Goal: Use online tool/utility

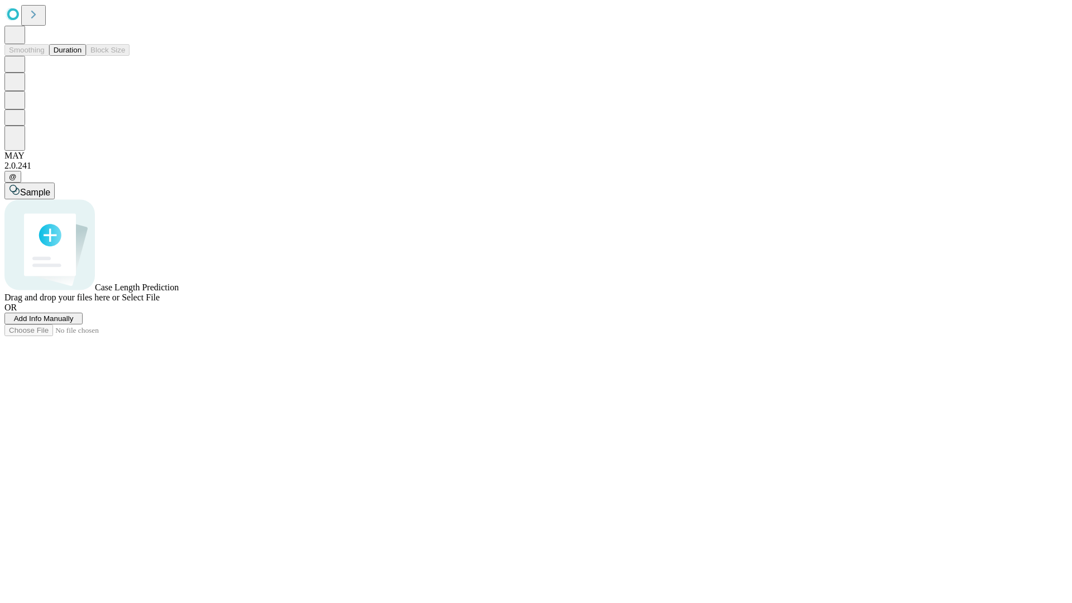
click at [81, 56] on button "Duration" at bounding box center [67, 50] width 37 height 12
click at [50, 188] on span "Sample" at bounding box center [35, 192] width 30 height 9
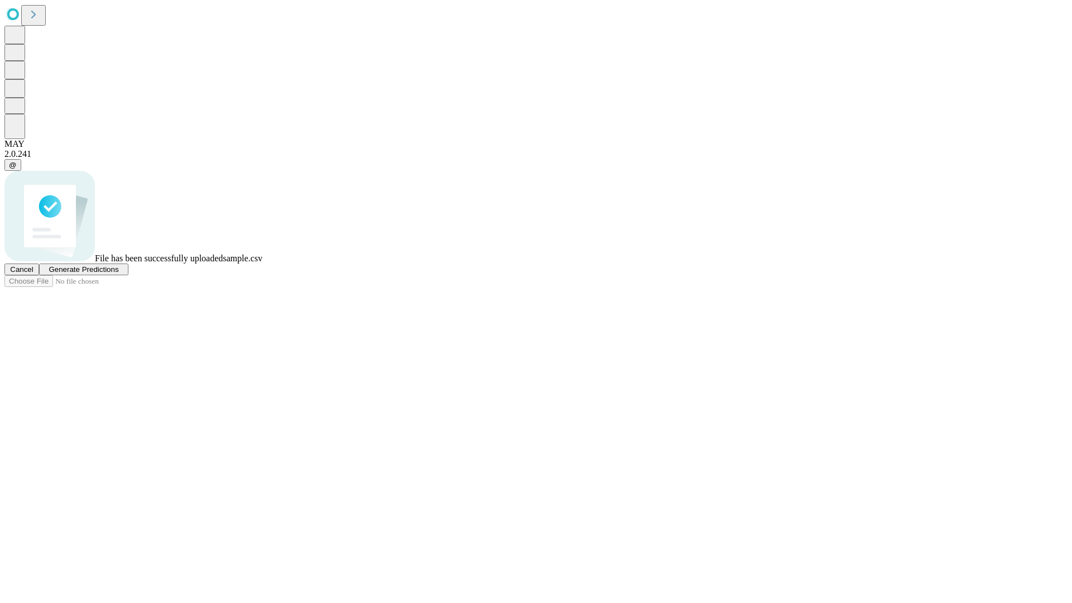
click at [118, 273] on span "Generate Predictions" at bounding box center [84, 269] width 70 height 8
